Goal: Book appointment/travel/reservation

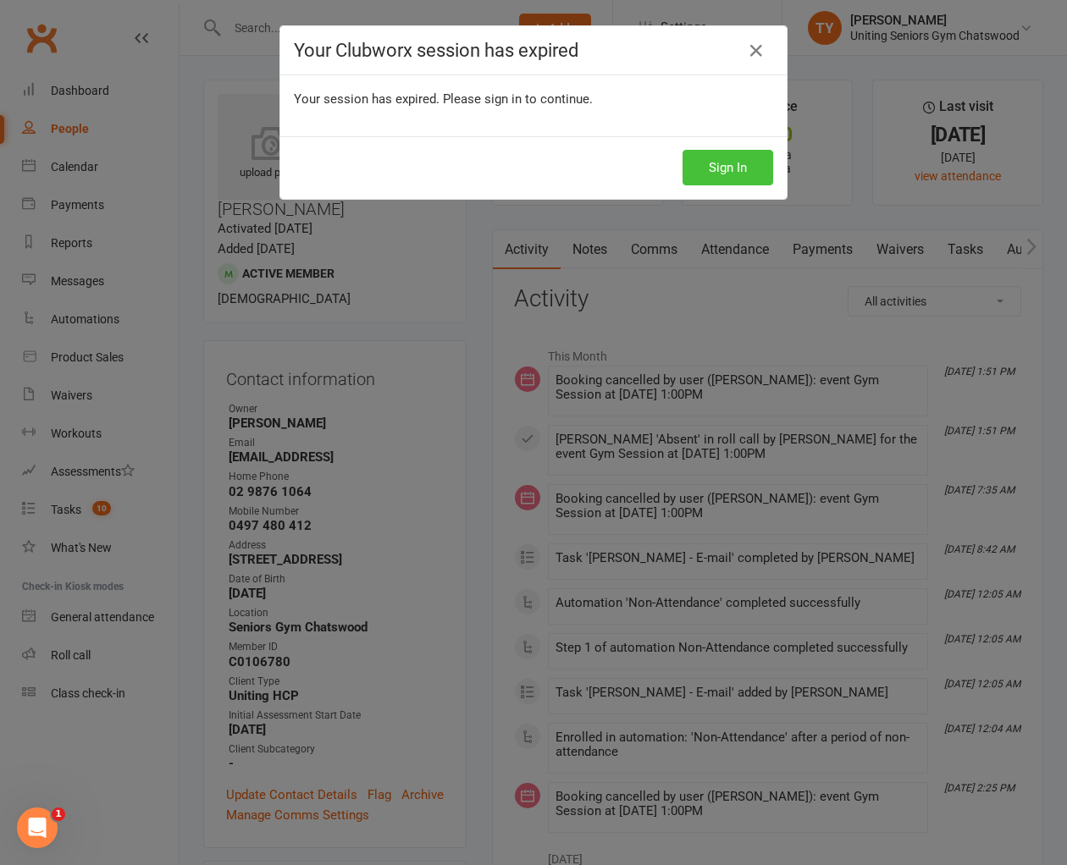
click at [692, 166] on button "Sign In" at bounding box center [727, 168] width 91 height 36
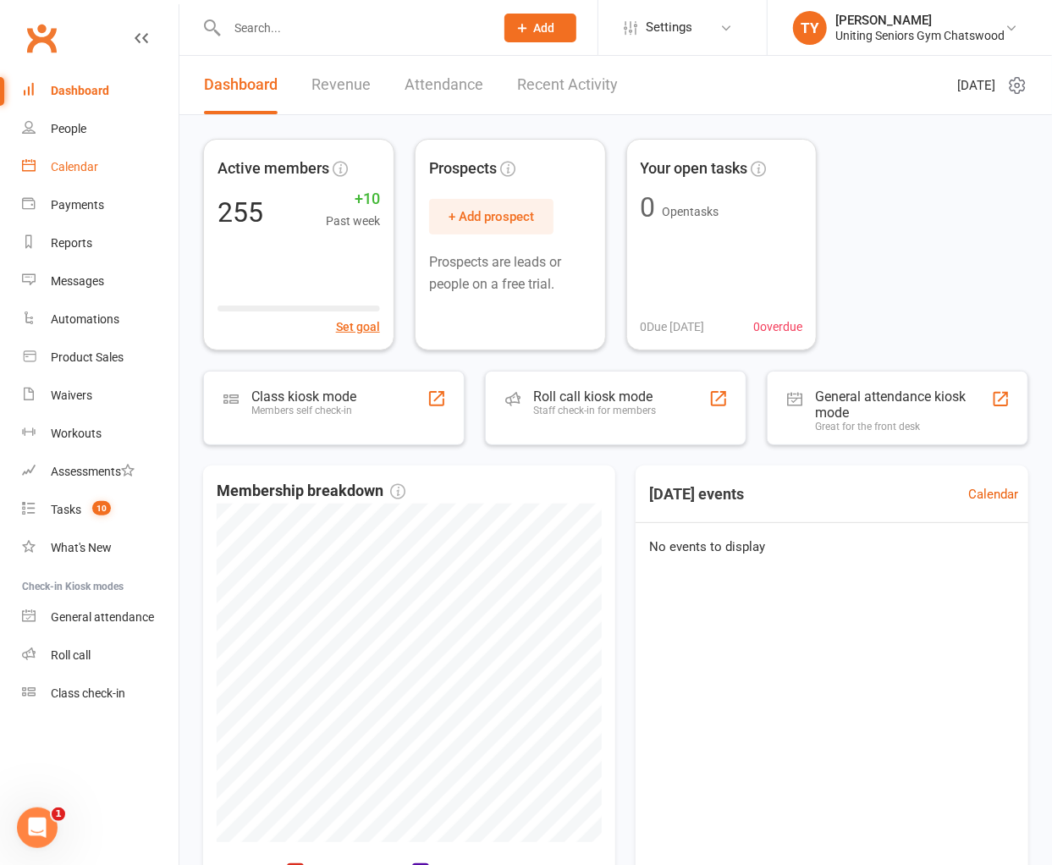
click at [71, 170] on div "Calendar" at bounding box center [74, 167] width 47 height 14
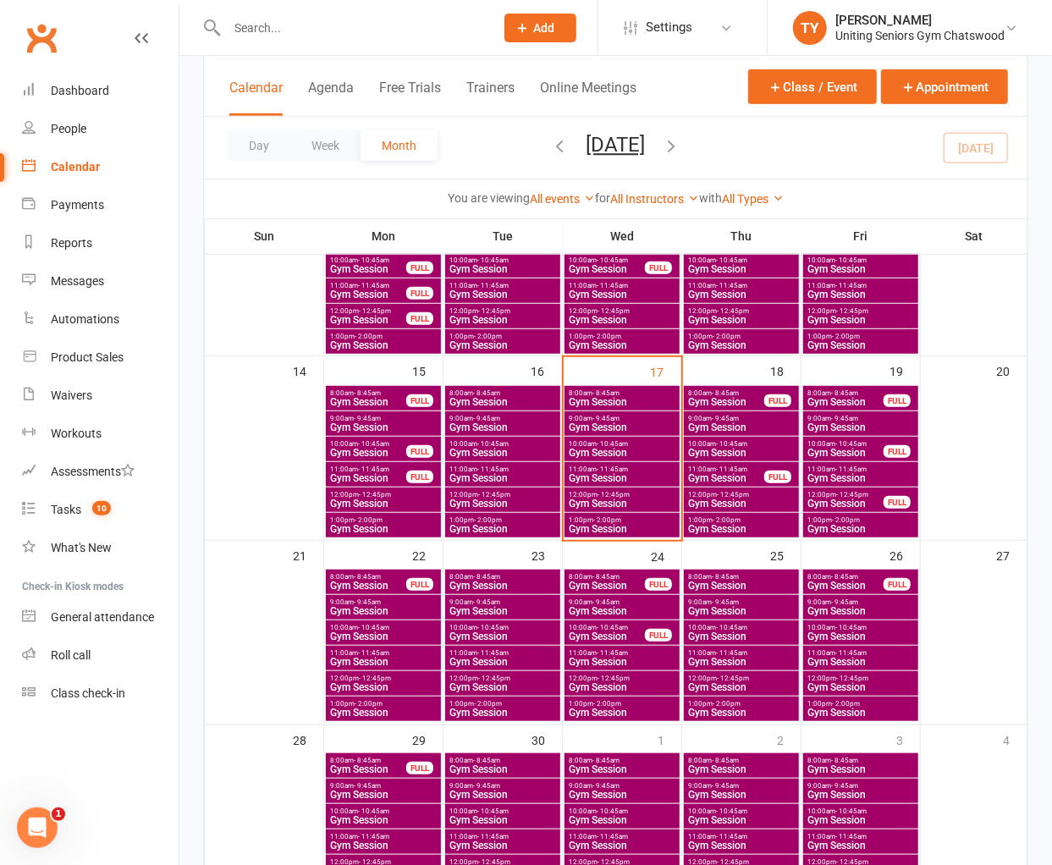
scroll to position [376, 0]
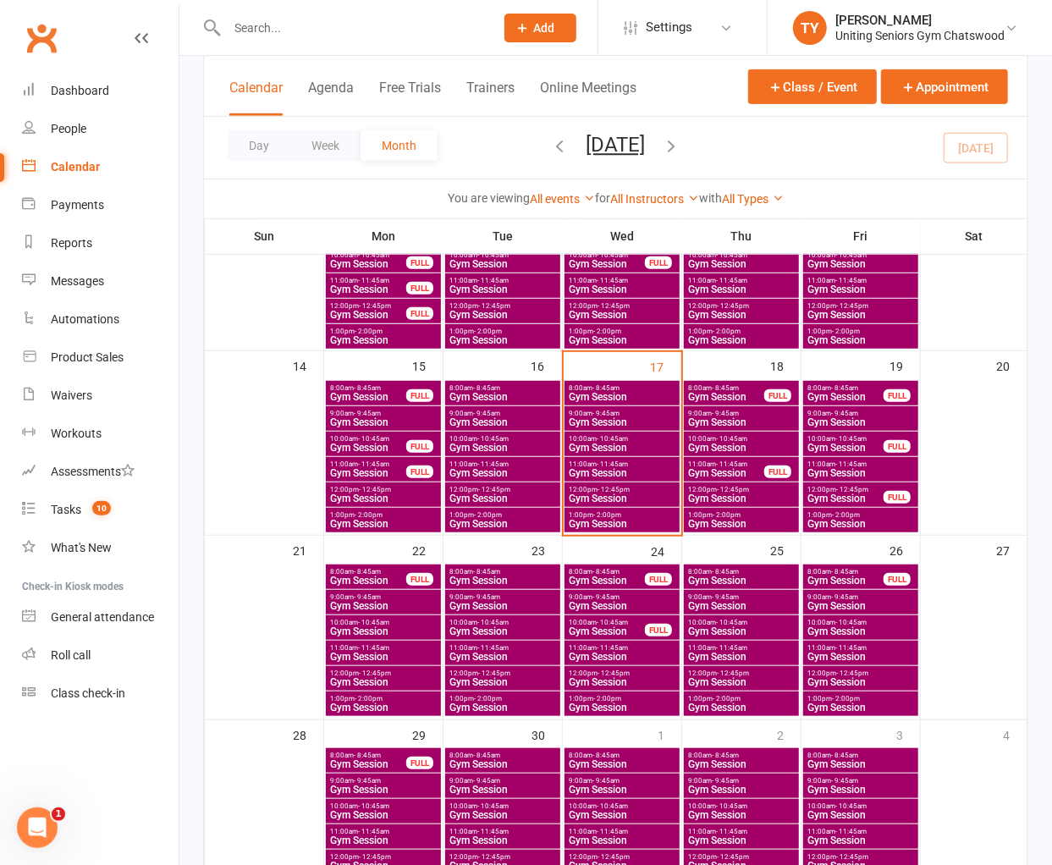
click at [502, 601] on span "Gym Session" at bounding box center [503, 606] width 108 height 10
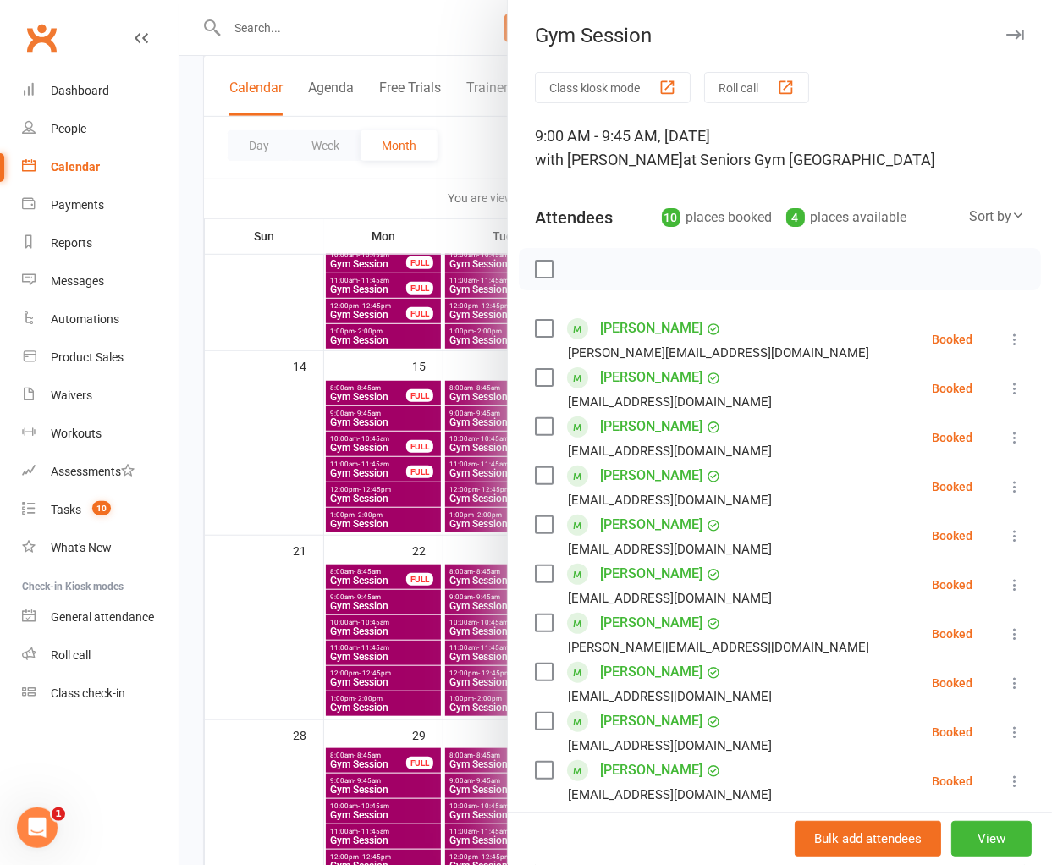
scroll to position [188, 0]
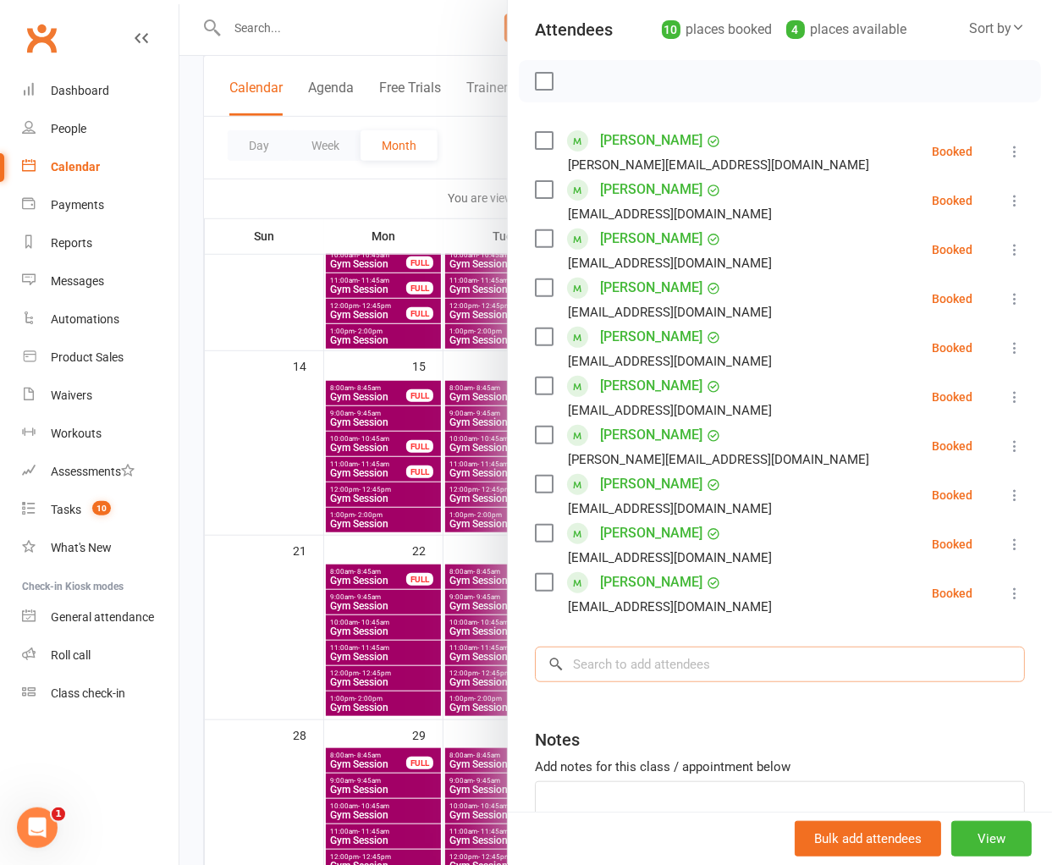
drag, startPoint x: 734, startPoint y: 650, endPoint x: 756, endPoint y: 614, distance: 42.5
click at [734, 652] on input "search" at bounding box center [780, 665] width 490 height 36
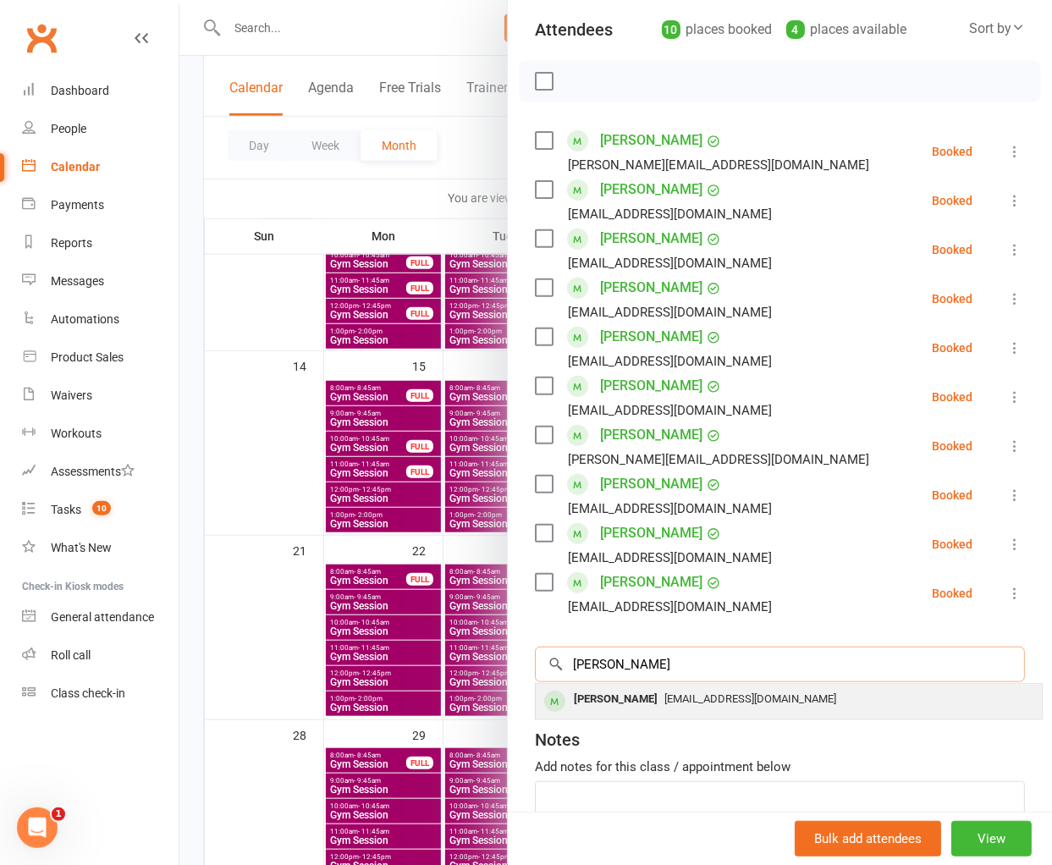
type input "[PERSON_NAME]"
click at [741, 700] on span "[EMAIL_ADDRESS][DOMAIN_NAME]" at bounding box center [750, 698] width 172 height 13
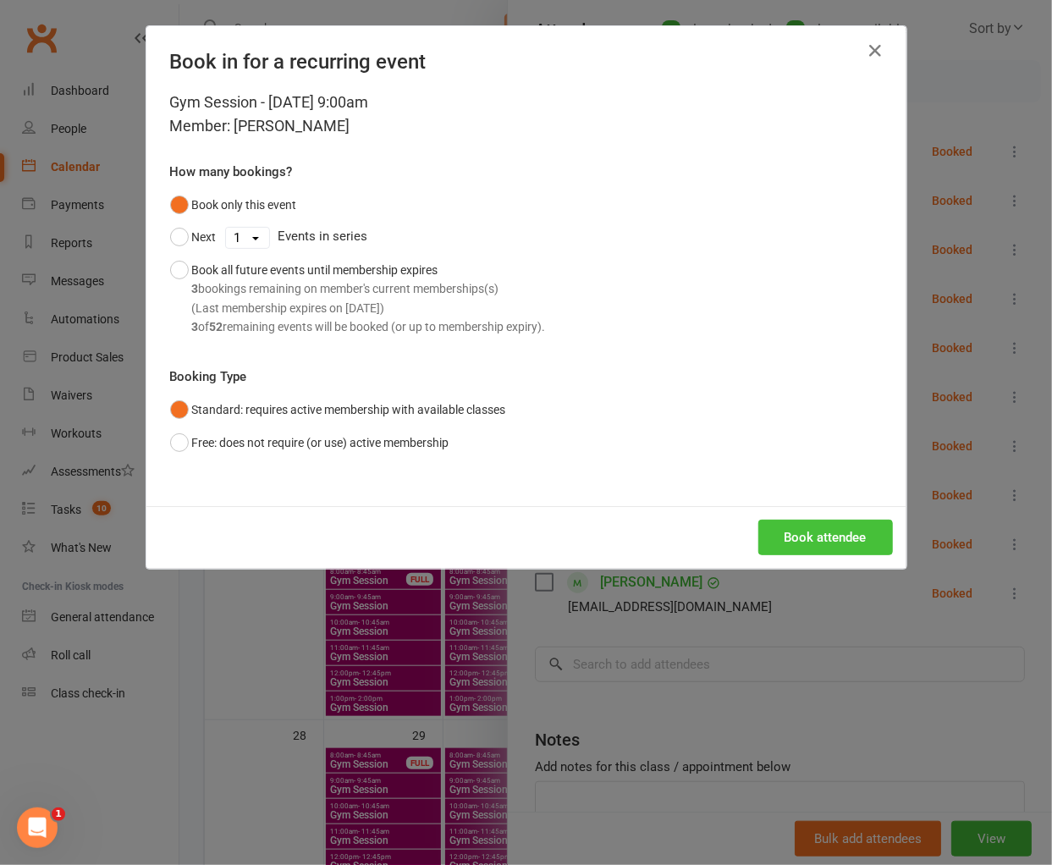
click at [806, 543] on button "Book attendee" at bounding box center [825, 538] width 135 height 36
click at [429, 641] on div "Book in for a recurring event Gym Session - [DATE] 9:00am Member: [PERSON_NAME]…" at bounding box center [526, 432] width 1052 height 865
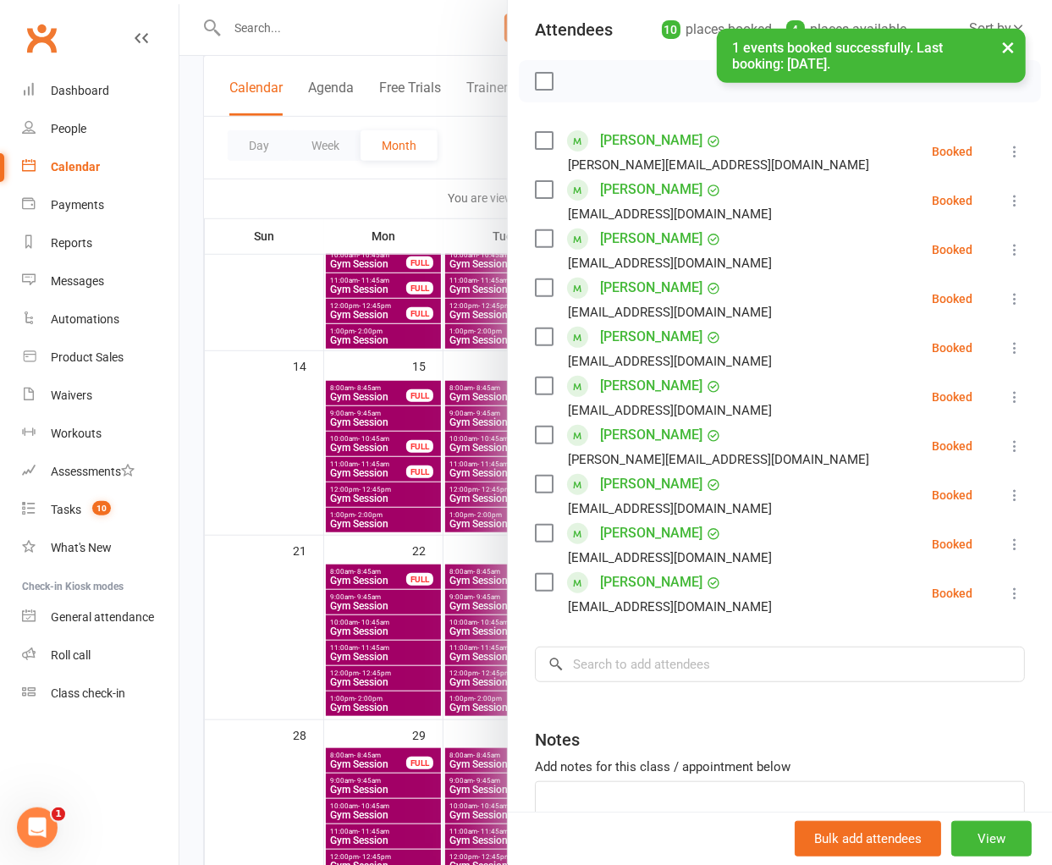
click at [360, 518] on div at bounding box center [615, 432] width 873 height 865
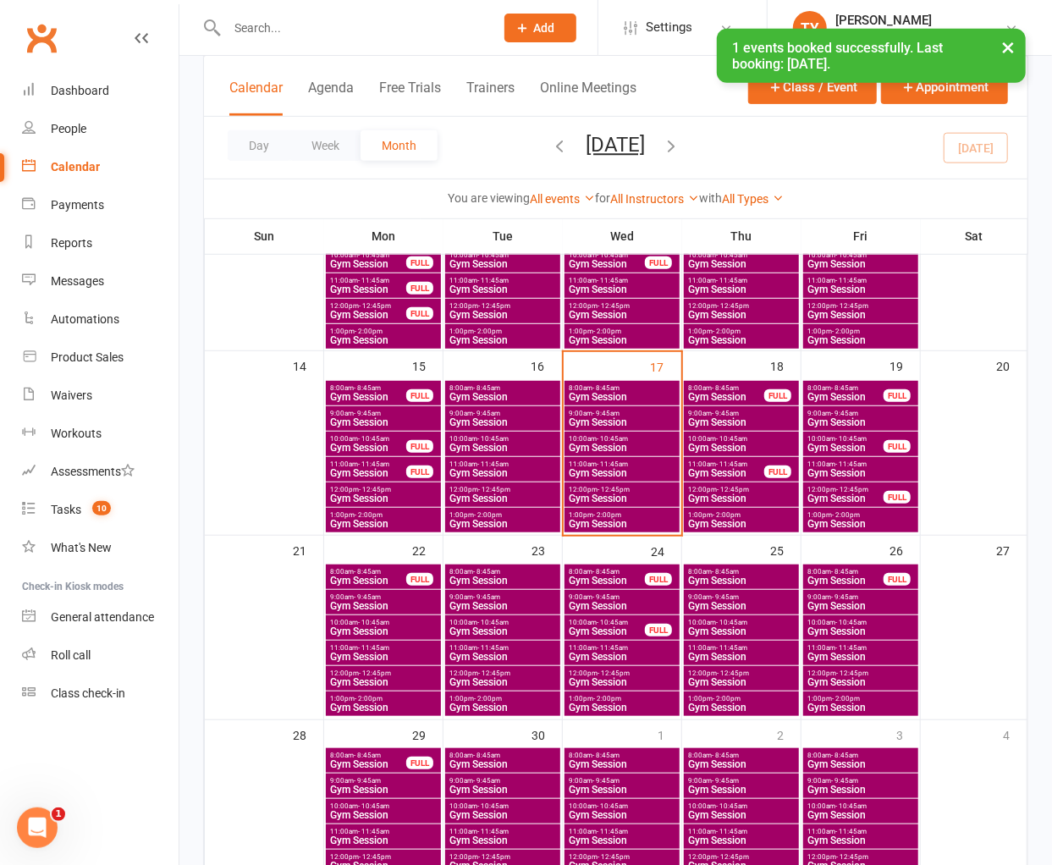
click at [732, 422] on span "Gym Session" at bounding box center [741, 422] width 108 height 10
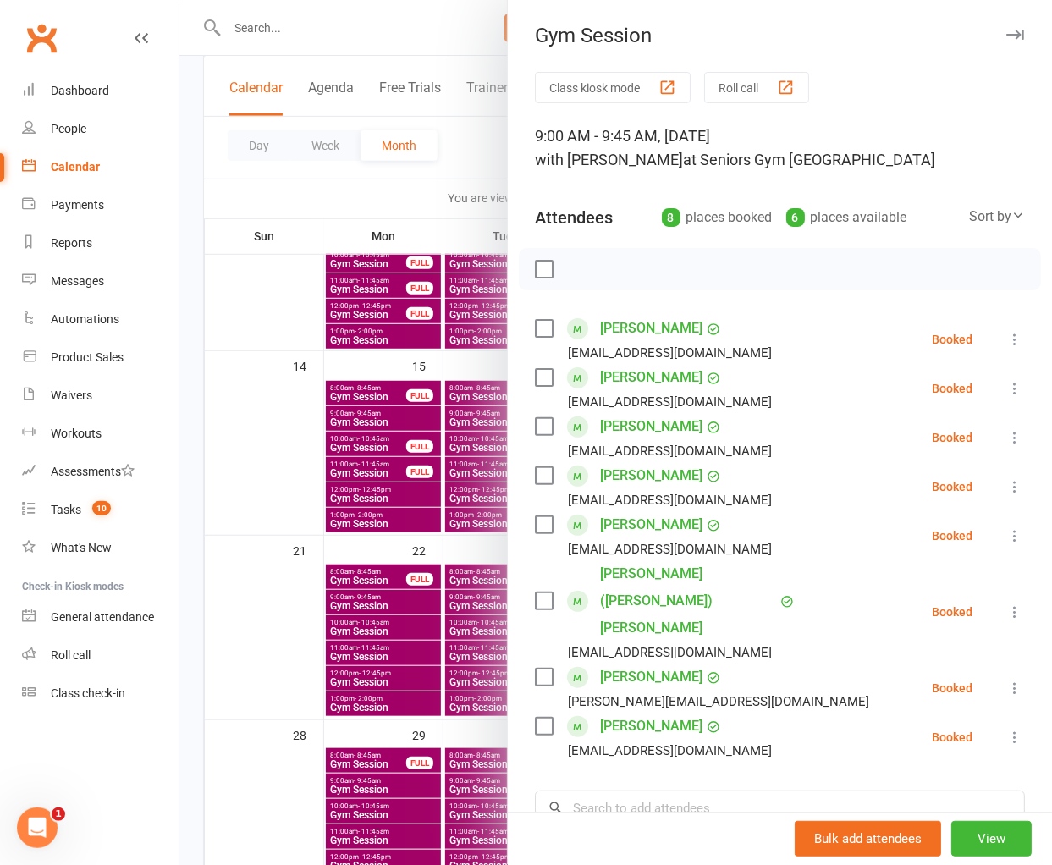
click at [403, 501] on div at bounding box center [615, 432] width 873 height 865
